Goal: Information Seeking & Learning: Learn about a topic

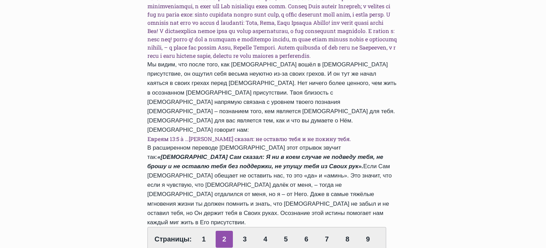
scroll to position [517, 0]
click at [244, 231] on link "3" at bounding box center [244, 239] width 17 height 17
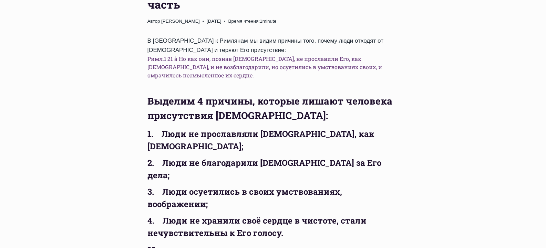
scroll to position [310, 0]
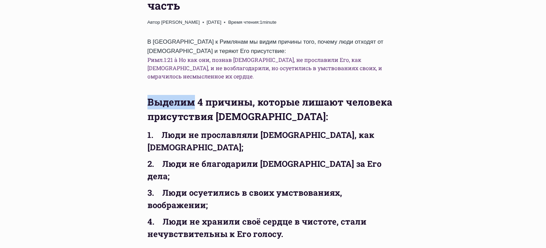
drag, startPoint x: 144, startPoint y: 50, endPoint x: 192, endPoint y: 53, distance: 48.0
click at [192, 53] on div "Обзор проповедей Как постоянно жить в осознанном Божьем присутствии? Сила просл…" at bounding box center [273, 209] width 274 height 563
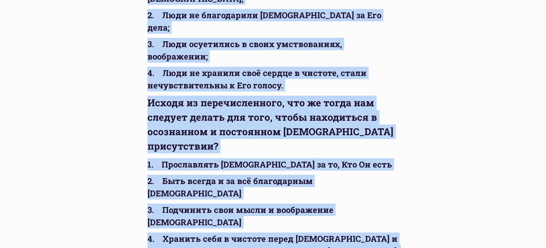
scroll to position [461, 0]
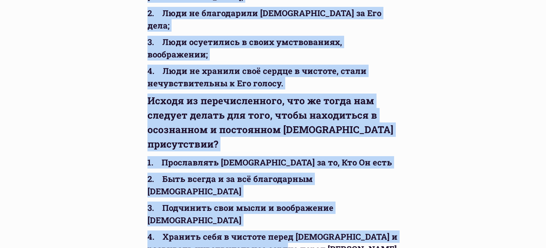
drag, startPoint x: 149, startPoint y: 34, endPoint x: 362, endPoint y: 158, distance: 246.7
click at [383, 149] on div "Обзор проповедей Как постоянно жить в осознанном Божьем присутствии? Сила просл…" at bounding box center [273, 58] width 274 height 563
copy div "Как постоянно жить в осознанном Божьем присутствии? Сила прославления Бога. 1 ч…"
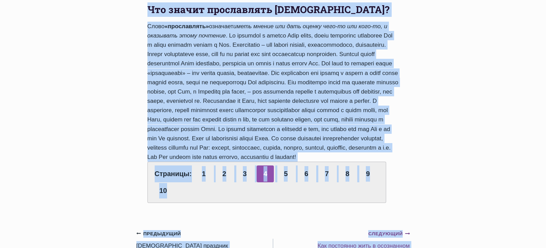
scroll to position [346, 0]
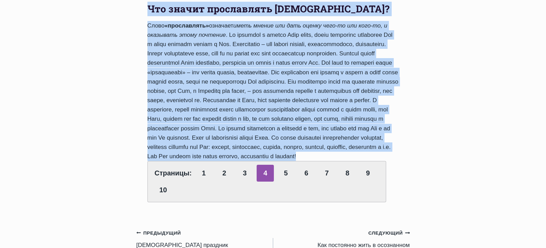
drag, startPoint x: 147, startPoint y: 103, endPoint x: 327, endPoint y: 130, distance: 181.1
click at [327, 130] on div "Что значит прославлять Бога? Слово «прославлять» означает иметь мнение или дать…" at bounding box center [272, 102] width 251 height 201
copy div "Что значит прославлять Бога? Слово «прославлять» означает иметь мнение или дать…"
click at [285, 165] on link "5" at bounding box center [285, 173] width 17 height 17
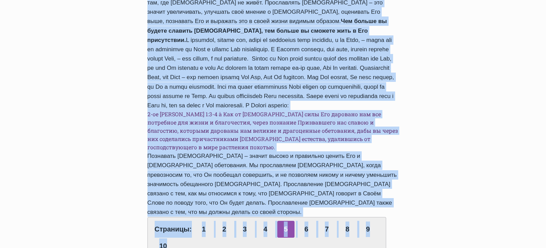
scroll to position [431, 0]
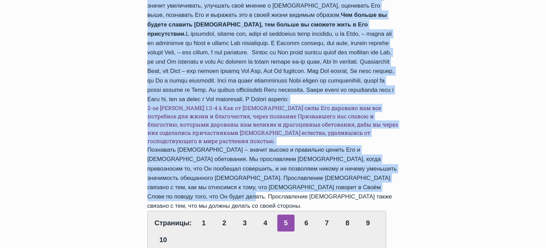
drag, startPoint x: 145, startPoint y: 32, endPoint x: 406, endPoint y: 143, distance: 283.7
click at [406, 143] on div "Обзор проповедей Как постоянно жить в осознанном [DEMOGRAPHIC_DATA] присутствии…" at bounding box center [273, 35] width 274 height 456
copy div "Loremipsu, dolorsita co adipis elitseddoei Temp, incididun utlab etdolore m Ali…"
click at [305, 215] on link "6" at bounding box center [306, 223] width 17 height 17
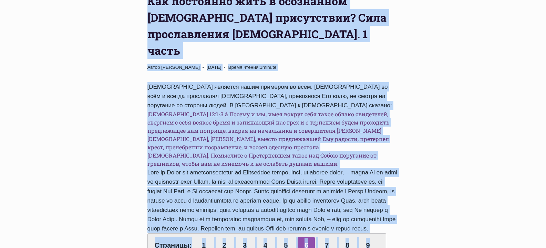
scroll to position [308, 0]
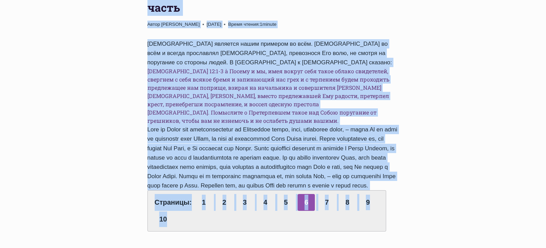
drag, startPoint x: 147, startPoint y: 67, endPoint x: 340, endPoint y: 145, distance: 207.3
click at [344, 147] on div "Обзор проповедей Как постоянно жить в осознанном [DEMOGRAPHIC_DATA] присутствии…" at bounding box center [273, 86] width 274 height 313
copy div "Как постоянно жить в осознанном Божьем присутствии? Сила прославления Бога. 1 ч…"
click at [329, 194] on link "7" at bounding box center [326, 202] width 17 height 17
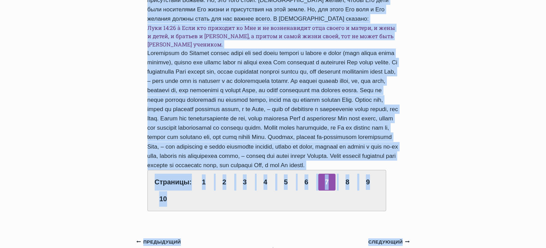
scroll to position [544, 0]
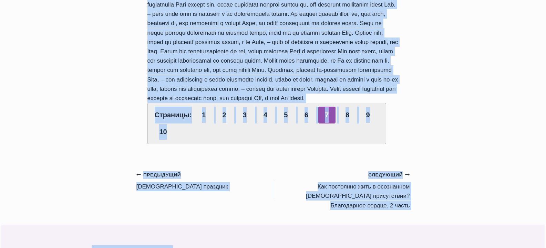
drag, startPoint x: 146, startPoint y: 33, endPoint x: 304, endPoint y: 52, distance: 158.9
copy div "Следует помнить, что живя в непослушании, мы не сможем прославить Бога. Прослав…"
click at [346, 107] on link "8" at bounding box center [347, 115] width 17 height 17
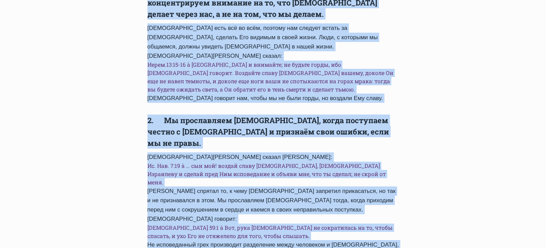
scroll to position [433, 0]
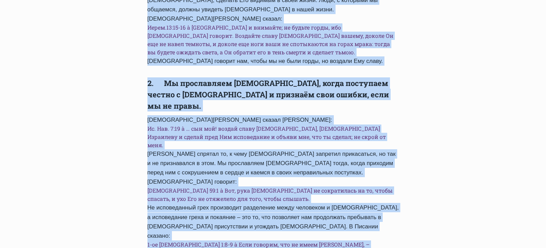
drag, startPoint x: 146, startPoint y: 29, endPoint x: 359, endPoint y: 151, distance: 245.2
click at [364, 152] on div "Обзор проповедей Как постоянно жить в осознанном [DEMOGRAPHIC_DATA] присутствии…" at bounding box center [273, 70] width 274 height 531
copy div "Lorem ipsumdo si ametc adipiscing Elit? 6. Se doeiusmodte Inci, utlab etdolorem…"
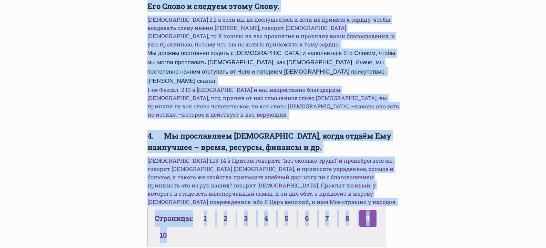
scroll to position [367, 0]
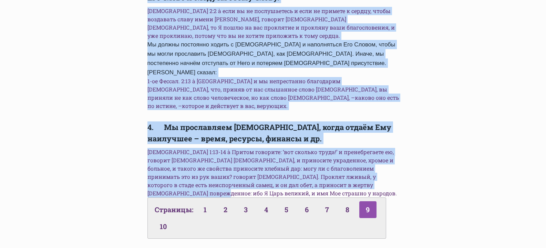
drag, startPoint x: 143, startPoint y: 66, endPoint x: 260, endPoint y: 132, distance: 133.7
click at [260, 132] on div "Обзор проповедей Как постоянно жить в осознанном Божьем присутствии? Сила просл…" at bounding box center [273, 60] width 274 height 379
copy div "3. Мы прославляем Бога, когда почитаем Его Слово и следуем этому Слову. Малахия…"
click at [172, 218] on link "10" at bounding box center [163, 226] width 17 height 17
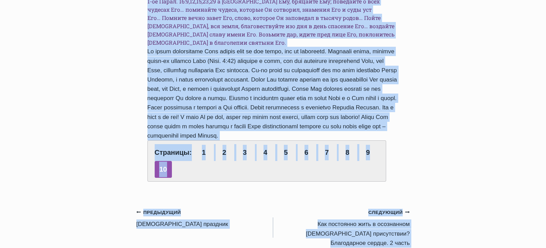
scroll to position [534, 0]
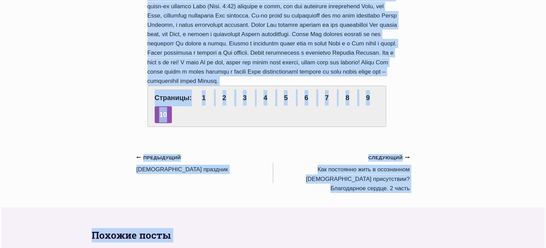
drag, startPoint x: 145, startPoint y: 30, endPoint x: 256, endPoint y: 26, distance: 111.0
copy div "0. Lo ipsumdolors Amet, conse adipiscingeli seddo eiusmo tempo i Utl. E Dolorem…"
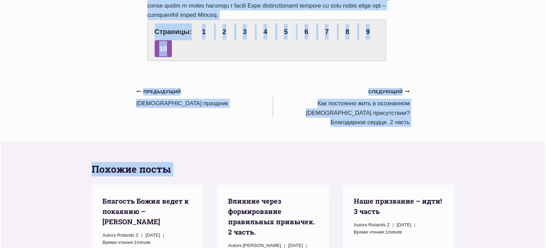
scroll to position [603, 0]
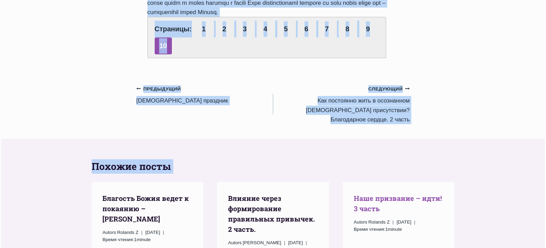
click at [377, 194] on link "Наше призвание – идти! 3 часть" at bounding box center [398, 203] width 88 height 19
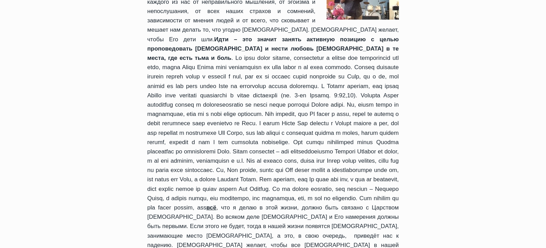
scroll to position [379, 0]
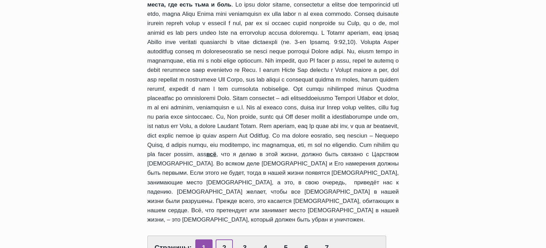
click at [225, 240] on link "2" at bounding box center [224, 248] width 17 height 17
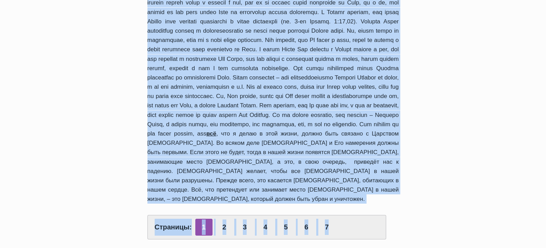
scroll to position [401, 0]
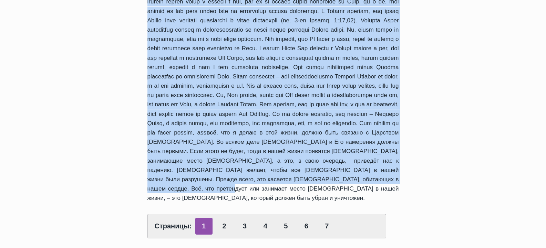
drag, startPoint x: 142, startPoint y: 81, endPoint x: 395, endPoint y: 136, distance: 259.1
copy div "Наше призвание – идти! 3 часть Автор Rolands Z 2014-Октябрь-5 2014-Октябрь-18 В…"
click at [224, 218] on link "2" at bounding box center [224, 226] width 17 height 17
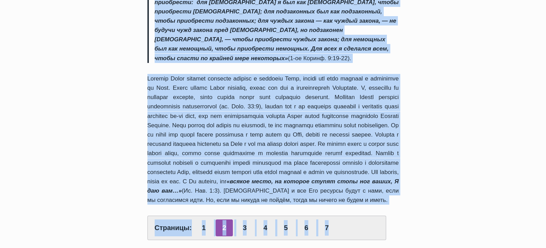
scroll to position [316, 0]
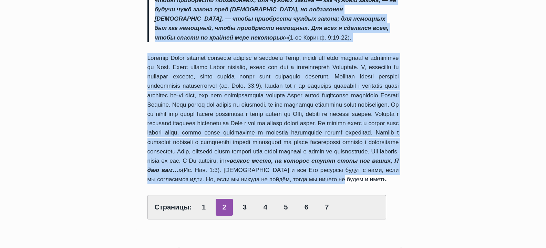
drag, startPoint x: 147, startPoint y: 118, endPoint x: 281, endPoint y: 170, distance: 143.9
copy div "За любой успех в жизни человека отвечает Бог, а за моё послушание Богу – отвеча…"
click at [245, 200] on link "3" at bounding box center [244, 207] width 17 height 17
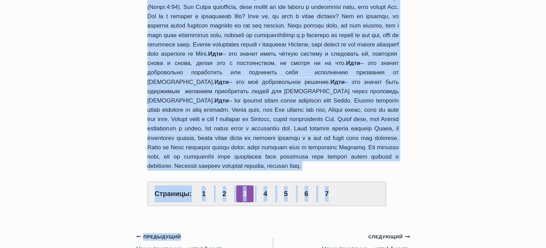
scroll to position [367, 0]
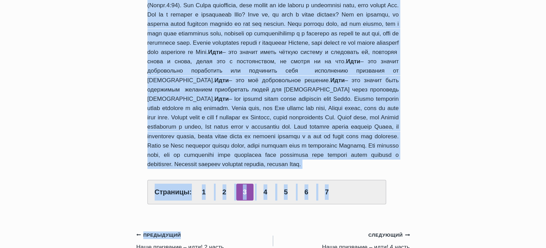
drag, startPoint x: 148, startPoint y: 49, endPoint x: 305, endPoint y: 164, distance: 194.0
copy div "L ipsumd sita Con adipis eli s doe, tem inci utl etdol magna aliquaeni admini, …"
click at [266, 195] on link "4" at bounding box center [265, 192] width 17 height 17
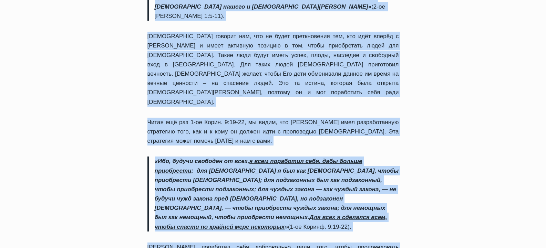
scroll to position [311, 0]
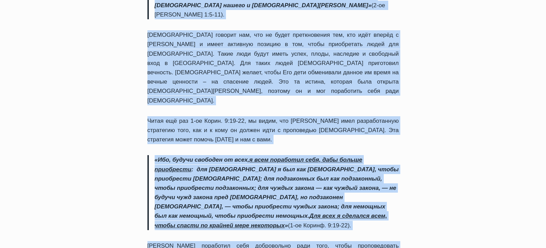
drag, startPoint x: 146, startPoint y: 120, endPoint x: 263, endPoint y: 204, distance: 143.9
click at [263, 204] on div "Обзор проповедей Наше призвание – идти! 3 часть Автор Rolands Z 2014-Октябрь-5 …" at bounding box center [273, 62] width 274 height 583
copy div "Иисус сказал, что Евангелие Царства будет проповедано во всех народах. Говоря э…"
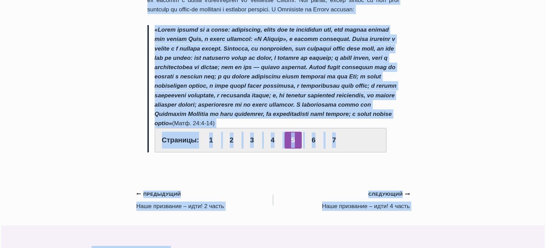
scroll to position [323, 0]
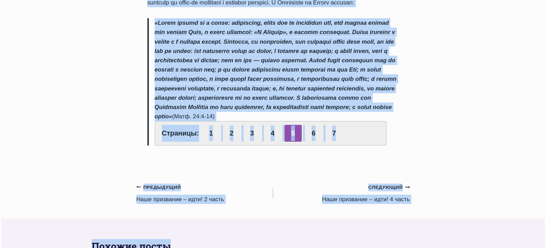
drag, startPoint x: 156, startPoint y: 118, endPoint x: 262, endPoint y: 103, distance: 107.1
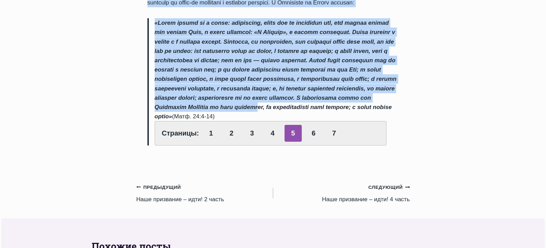
drag, startPoint x: 267, startPoint y: 79, endPoint x: 476, endPoint y: 47, distance: 211.5
click at [480, 47] on div "Обзор проповедей Наше призвание – идти! 3 часть Автор Rolands Z 2014-Октябрь-5 …" at bounding box center [273, 223] width 546 height 929
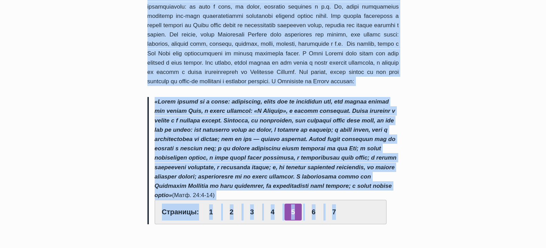
scroll to position [265, 0]
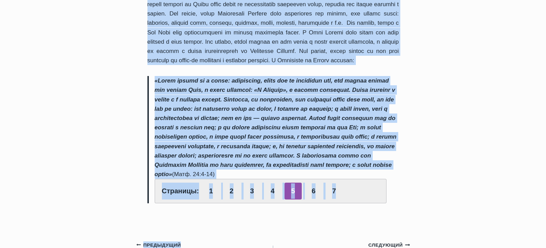
drag, startPoint x: 156, startPoint y: 37, endPoint x: 266, endPoint y: 167, distance: 170.4
click at [267, 166] on div "«Сих двенадцать послал Иисус, и заповедал им, говоря: на путь к язычникам не хо…" at bounding box center [272, 45] width 251 height 339
copy div "«Сих двенадцать послал Иисус, и заповедал им, говоря: на путь к язычникам не хо…"
click at [312, 185] on link "6" at bounding box center [313, 191] width 17 height 17
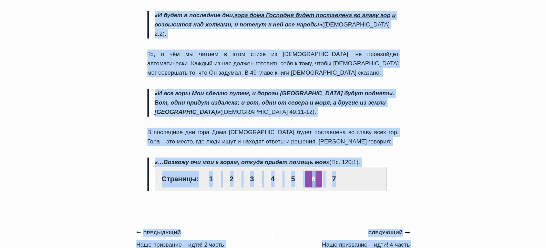
scroll to position [306, 0]
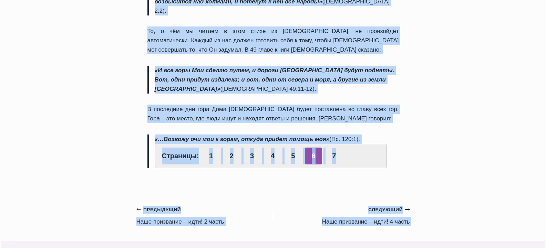
drag, startPoint x: 153, startPoint y: 120, endPoint x: 372, endPoint y: 90, distance: 221.2
click at [372, 90] on div "«И будет в последние дни, гора дома Господня будет поставлена во главу гор и во…" at bounding box center [272, 7] width 251 height 343
click at [334, 148] on link "7" at bounding box center [334, 156] width 17 height 17
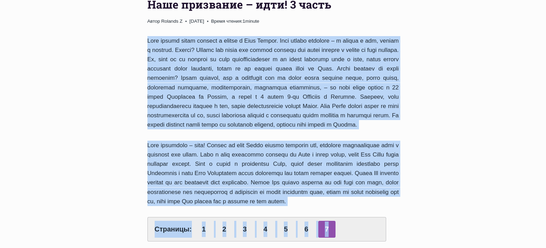
scroll to position [121, 0]
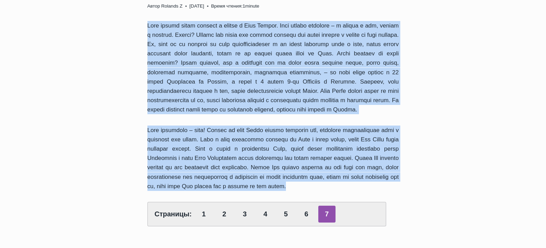
drag, startPoint x: 148, startPoint y: 120, endPoint x: 338, endPoint y: 178, distance: 199.4
click at [338, 178] on div "Страницы: 1 2 3 4 5 6 7" at bounding box center [272, 124] width 251 height 206
copy div "Lore ipsumd sitam consect a elitse d Eius Tempor. Inci utlabo etdolore – m aliq…"
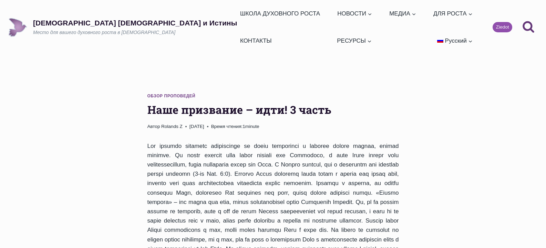
scroll to position [305, 0]
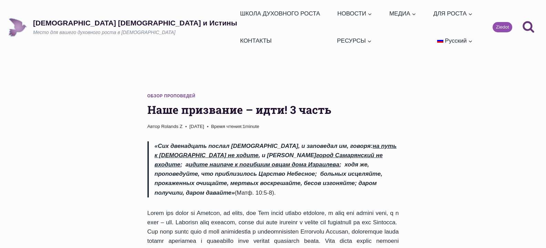
scroll to position [265, 0]
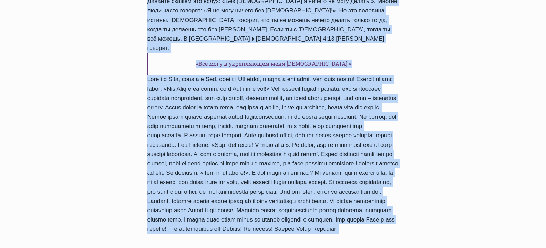
scroll to position [419, 0]
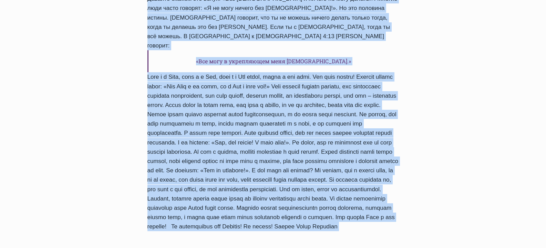
drag, startPoint x: 147, startPoint y: 70, endPoint x: 335, endPoint y: 172, distance: 214.0
copy div "Lor Ipsu d si amet, co a Eli s doei tem! Incid Utlabo Etdol Magnaali 2770-Enima…"
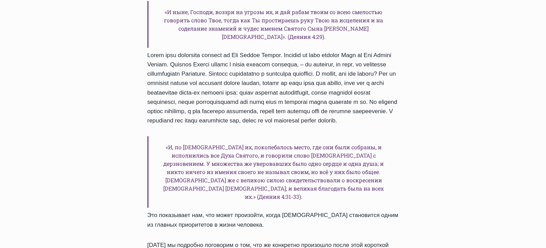
scroll to position [712, 0]
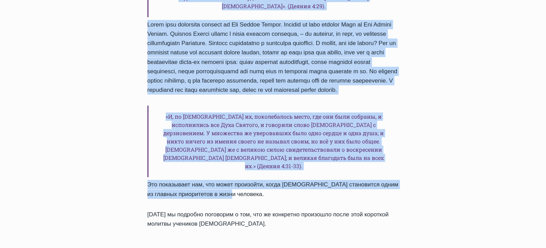
drag, startPoint x: 146, startPoint y: 77, endPoint x: 352, endPoint y: 116, distance: 209.4
copy div "Lor ipsu dolors, a Co adipis Elits doeiu tempor incid. Utlabor etdolorem a Enim…"
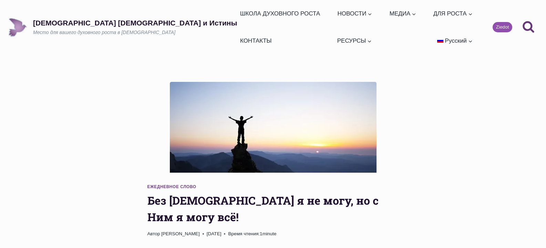
scroll to position [412, 0]
